Goal: Task Accomplishment & Management: Manage account settings

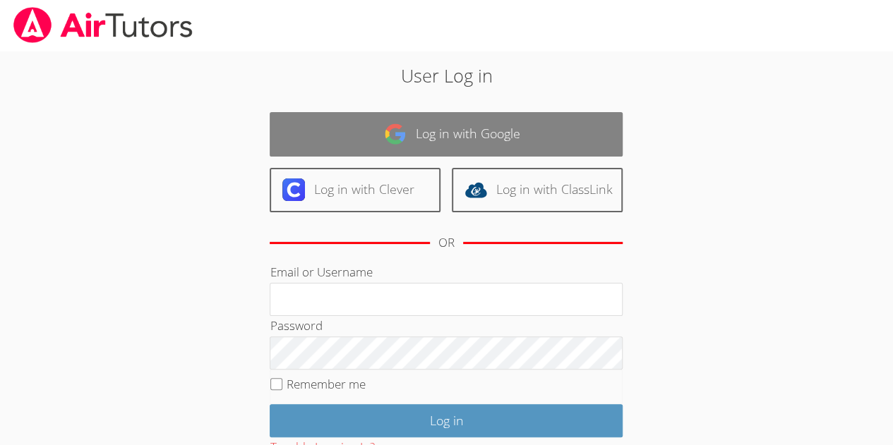
click at [413, 138] on link "Log in with Google" at bounding box center [446, 134] width 353 height 44
click at [458, 130] on link "Log in with Google" at bounding box center [446, 134] width 353 height 44
click at [444, 134] on link "Log in with Google" at bounding box center [446, 134] width 353 height 44
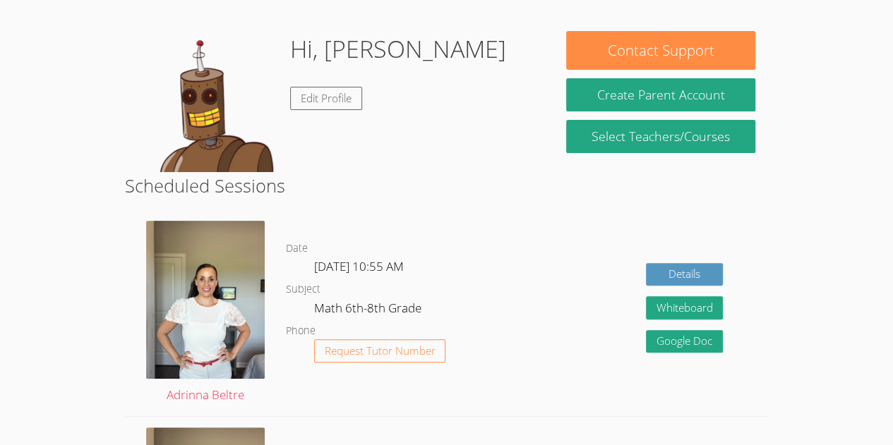
scroll to position [120, 0]
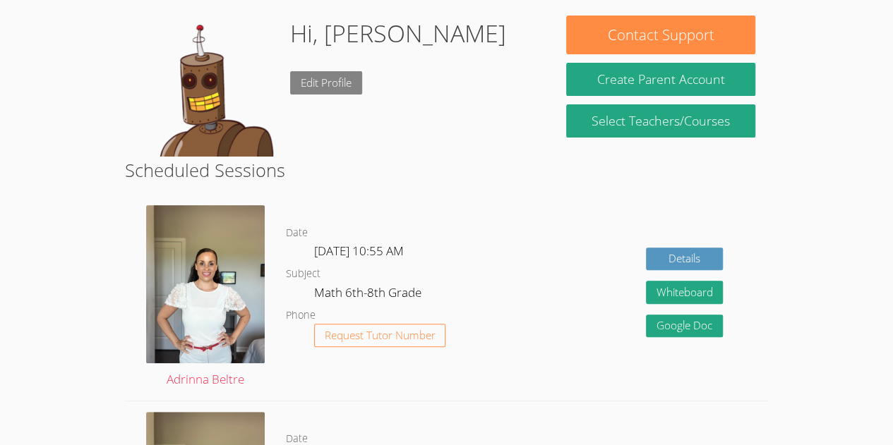
click at [344, 85] on link "Edit Profile" at bounding box center [326, 82] width 72 height 23
